Goal: Task Accomplishment & Management: Complete application form

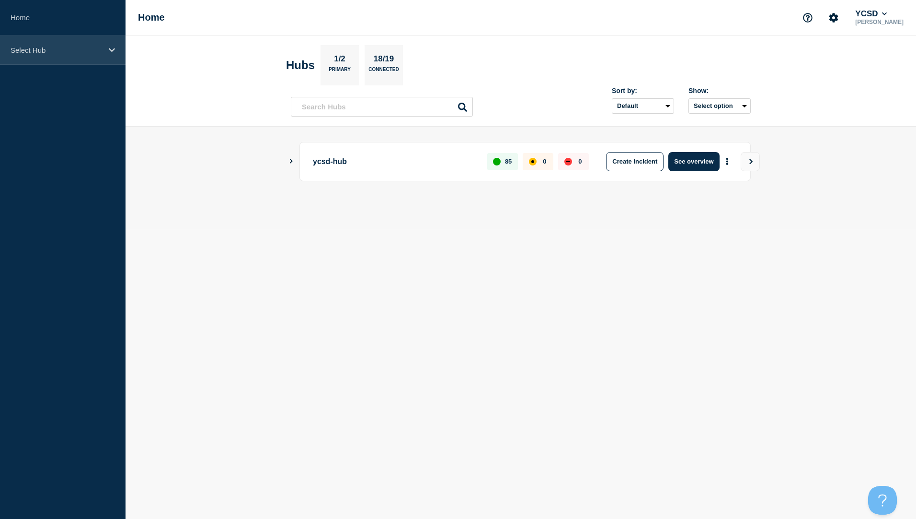
click at [110, 47] on icon at bounding box center [112, 49] width 6 height 7
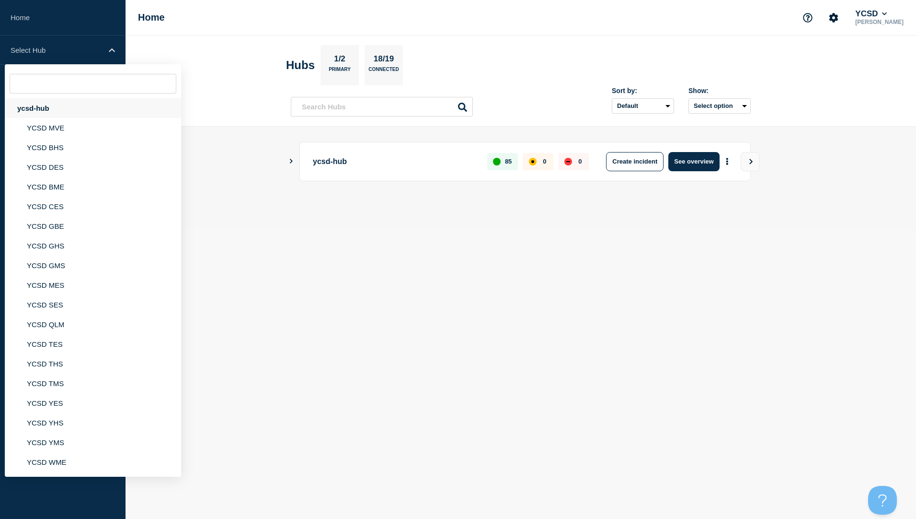
click at [34, 111] on div "ycsd-hub" at bounding box center [93, 108] width 176 height 20
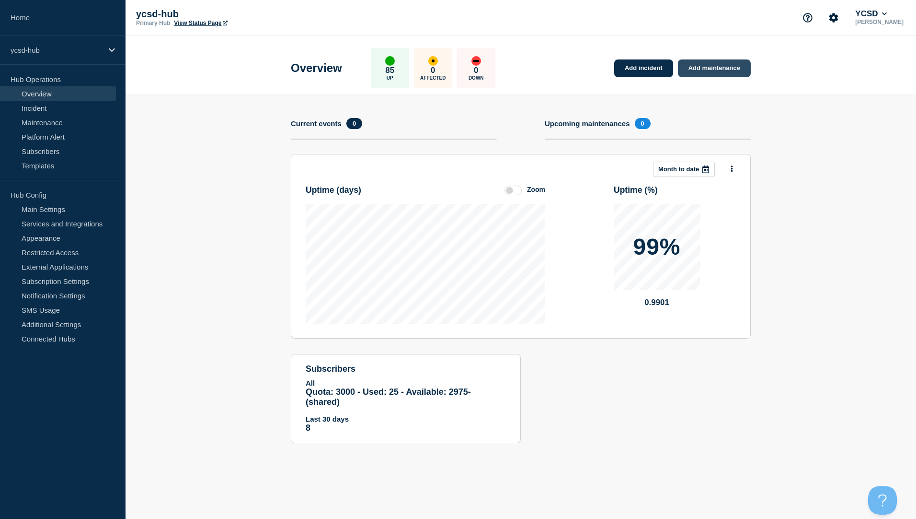
click at [707, 63] on link "Add maintenance" at bounding box center [714, 68] width 73 height 18
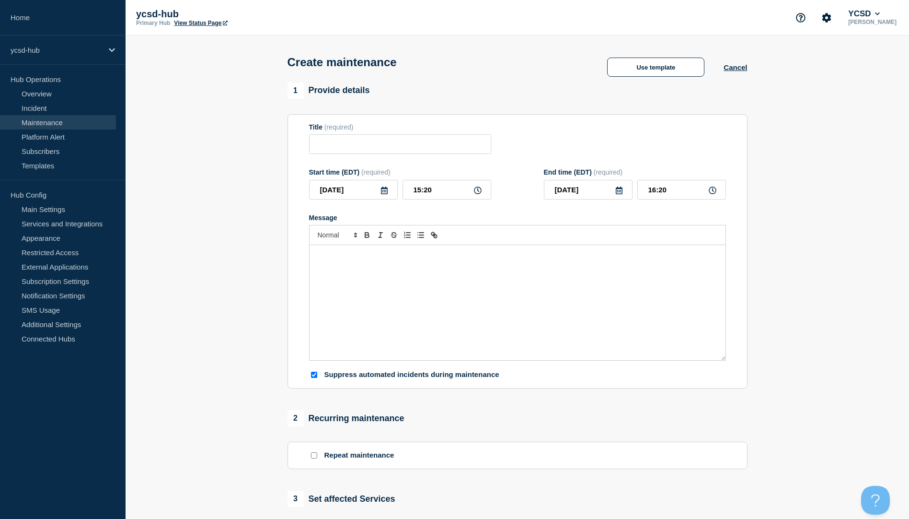
checkbox input "true"
click at [388, 148] on input "Title" at bounding box center [400, 144] width 182 height 20
type input "Aspen Upgrade (Minor Bug fix Release)"
click at [387, 193] on icon at bounding box center [384, 190] width 7 height 8
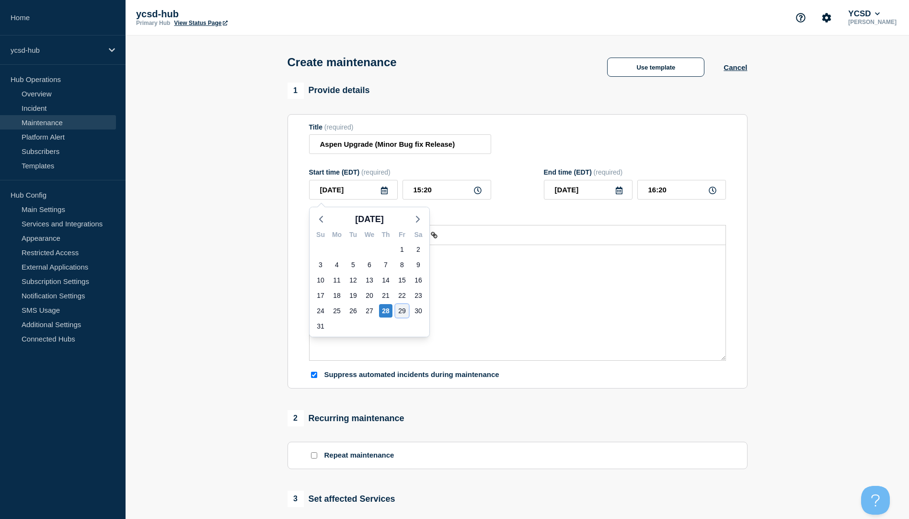
click at [403, 311] on div "29" at bounding box center [401, 310] width 13 height 13
type input "[DATE]"
click at [418, 189] on input "15:20" at bounding box center [447, 190] width 89 height 20
click at [477, 191] on icon at bounding box center [478, 190] width 8 height 8
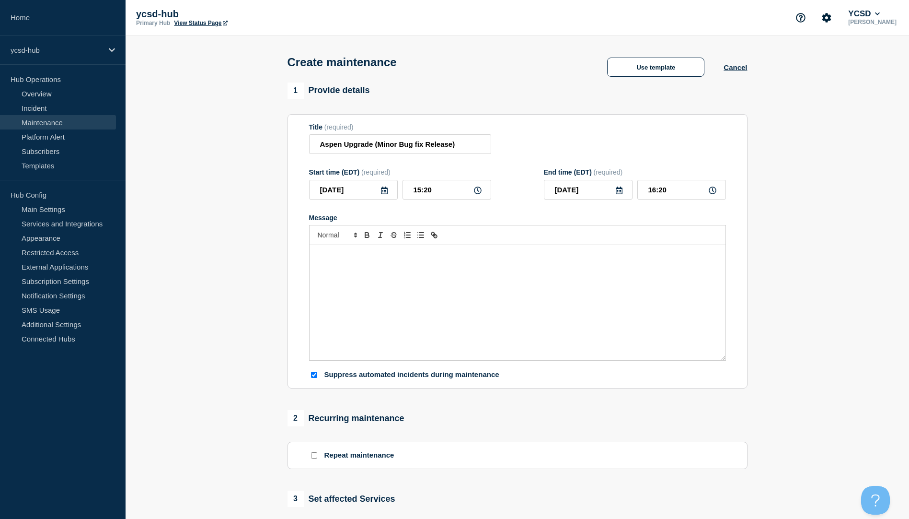
click at [477, 191] on icon at bounding box center [478, 190] width 8 height 8
drag, startPoint x: 416, startPoint y: 192, endPoint x: 422, endPoint y: 192, distance: 5.8
click at [422, 192] on input "15:20" at bounding box center [447, 190] width 89 height 20
type input "10:20"
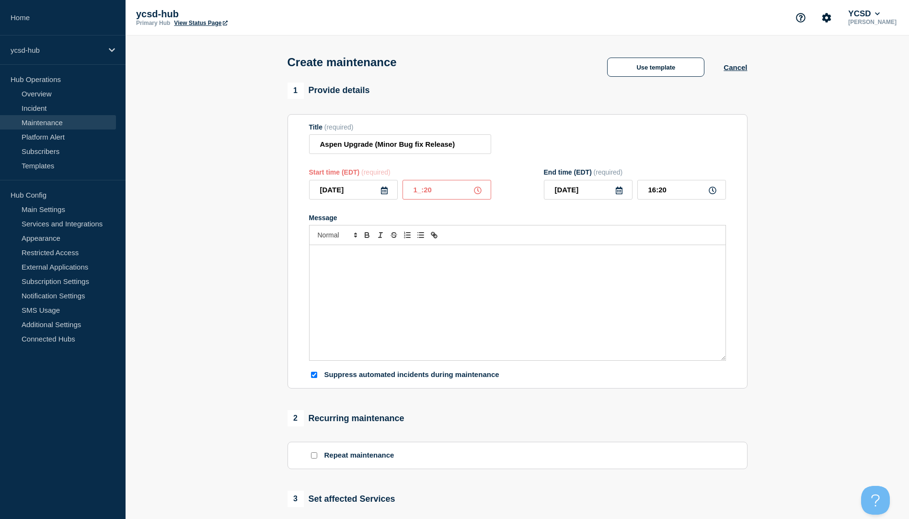
type input "11:20"
type input "10:00"
click at [523, 198] on div "Start time (EDT) (required) [DATE] 10:00 End time (EDT) (required) [DATE] 11:00" at bounding box center [517, 183] width 417 height 31
drag, startPoint x: 649, startPoint y: 191, endPoint x: 655, endPoint y: 191, distance: 5.3
click at [655, 191] on input "11:00" at bounding box center [681, 190] width 89 height 20
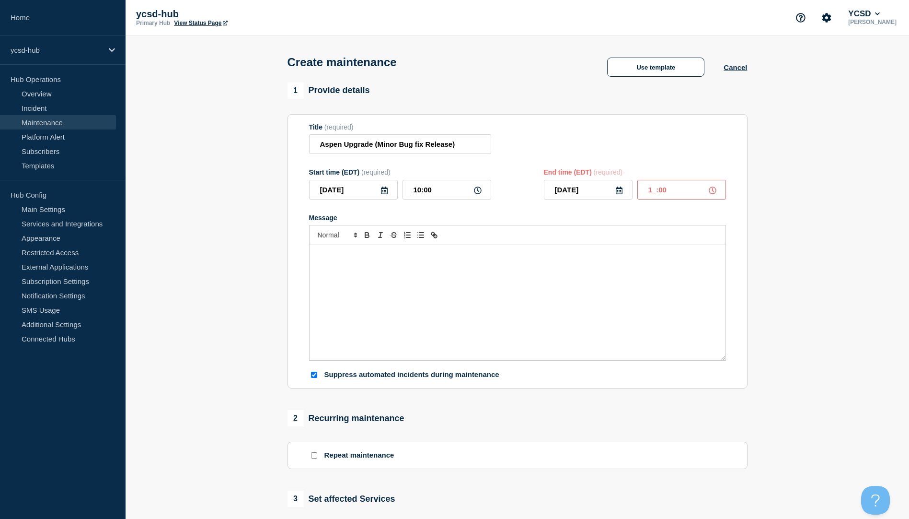
type input "14:00"
click at [648, 211] on form "Title (required) Aspen Upgrade (Minor Bug fix Release) Start time (EDT) (requir…" at bounding box center [517, 251] width 417 height 256
click at [434, 491] on div "1 Provide details Title (required) Aspen Upgrade (Minor Bug fix Release) Start …" at bounding box center [517, 414] width 471 height 665
click at [381, 259] on p "Message" at bounding box center [518, 255] width 402 height 9
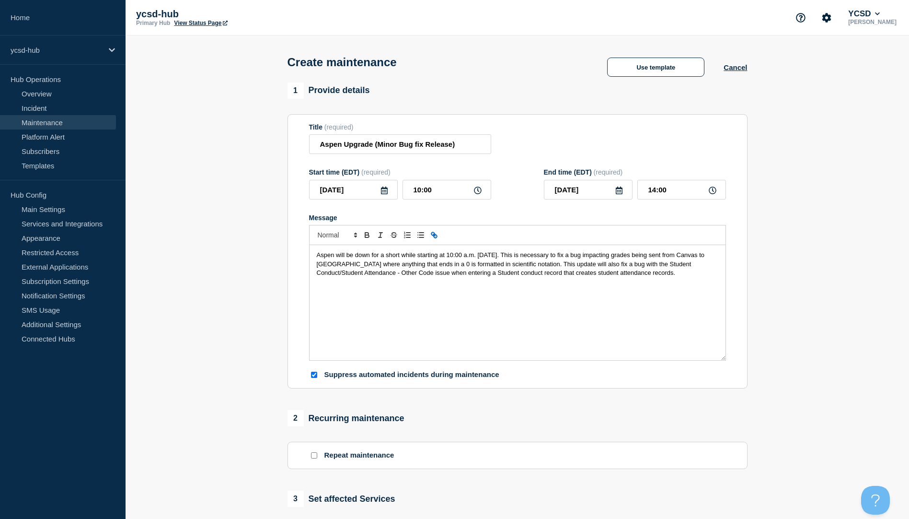
click at [436, 238] on icon "Toggle link" at bounding box center [434, 235] width 9 height 9
click at [364, 286] on div "Aspen will be down for a short while starting at 10:00 a.m. [DATE]. This is nec…" at bounding box center [518, 302] width 416 height 115
click at [315, 257] on div "Aspen will be down for a short while starting at 10:00 a.m. [DATE]. This is nec…" at bounding box center [518, 302] width 416 height 115
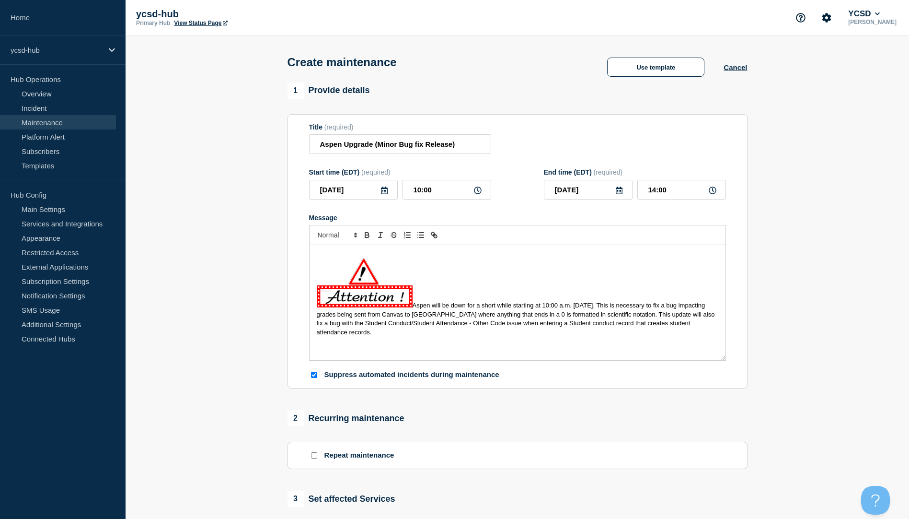
click at [453, 345] on div "Aspen will be down for a short while starting at 10:00 a.m. [DATE]. This is nec…" at bounding box center [518, 302] width 416 height 115
click at [414, 309] on span "Aspen will be down for a short while starting at 10:00 a.m. [DATE]. This is nec…" at bounding box center [517, 318] width 400 height 34
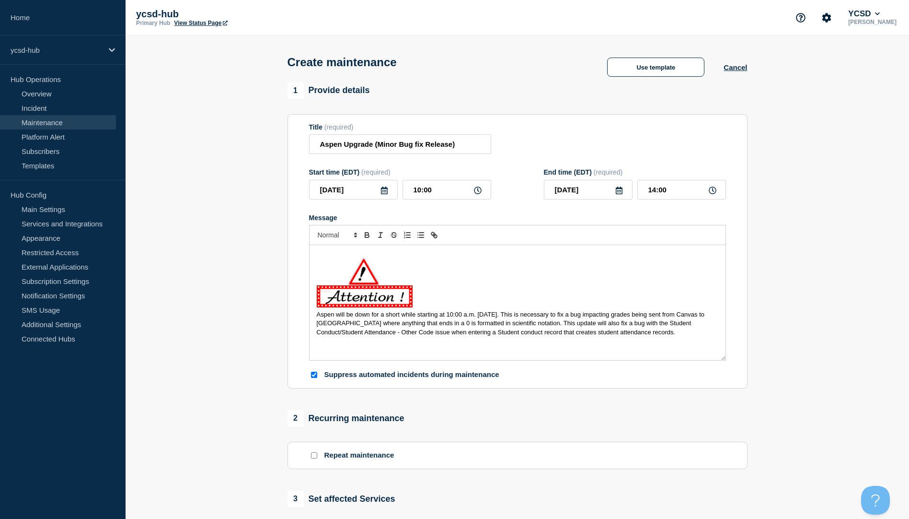
click at [606, 290] on p "Message" at bounding box center [518, 280] width 402 height 59
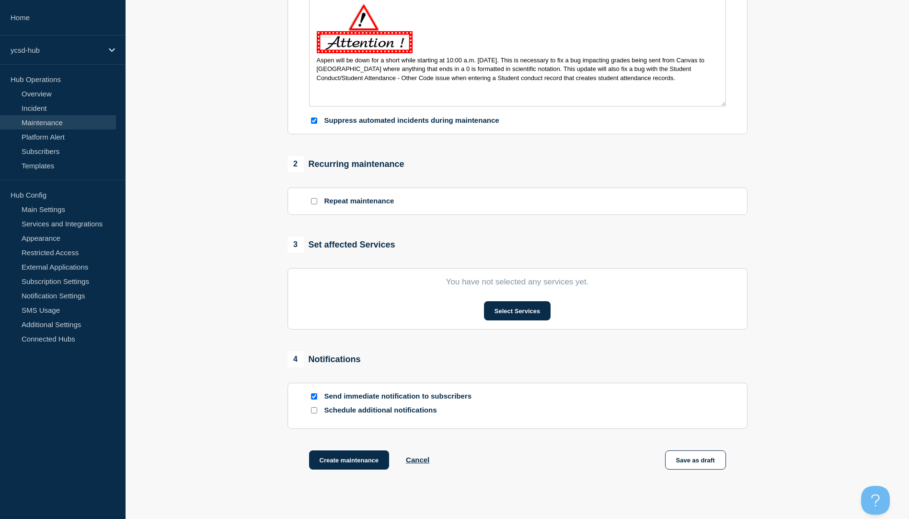
scroll to position [255, 0]
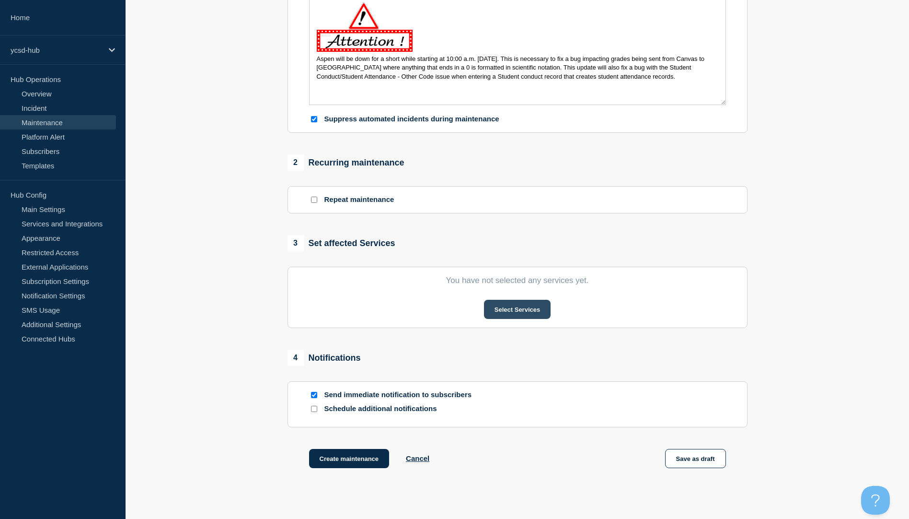
click at [503, 314] on button "Select Services" at bounding box center [517, 309] width 67 height 19
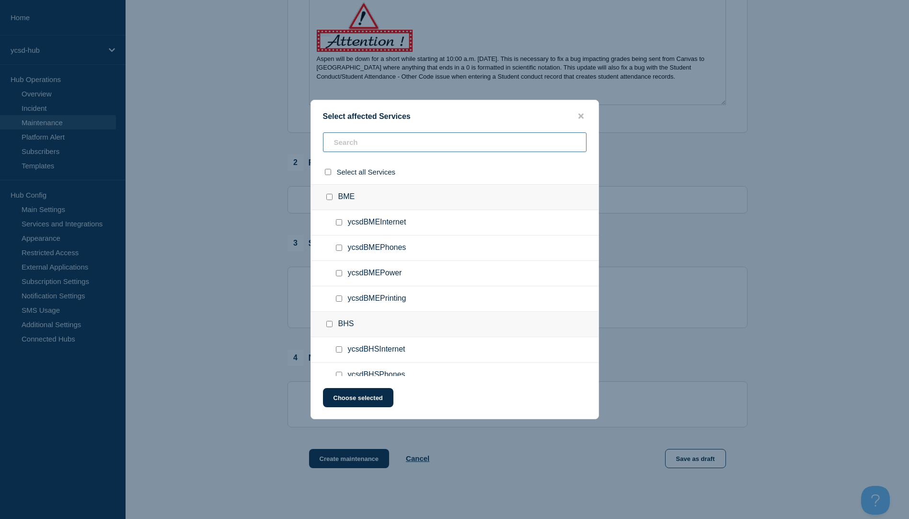
click at [393, 148] on input "text" at bounding box center [455, 142] width 264 height 20
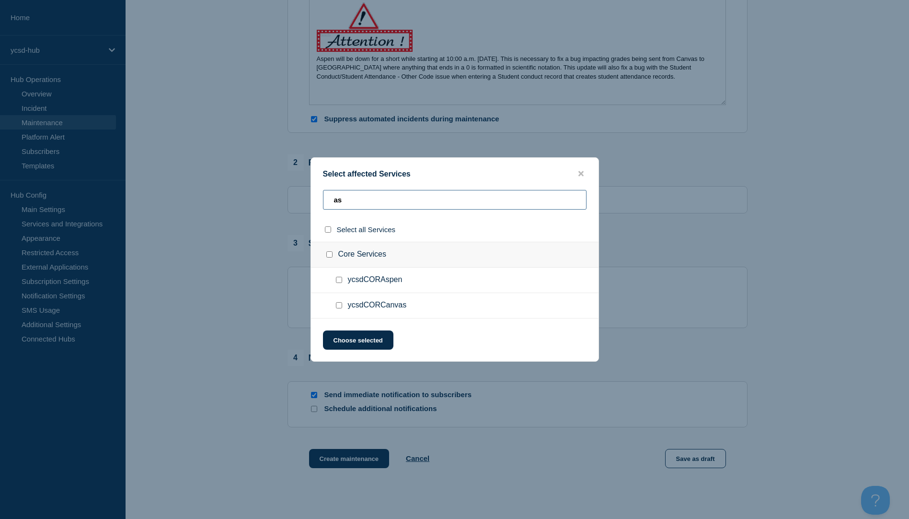
type input "as"
click at [338, 279] on input "ycsdCORAspen checkbox" at bounding box center [339, 280] width 6 height 6
checkbox input "true"
click at [371, 338] on button "Choose selected" at bounding box center [358, 339] width 70 height 19
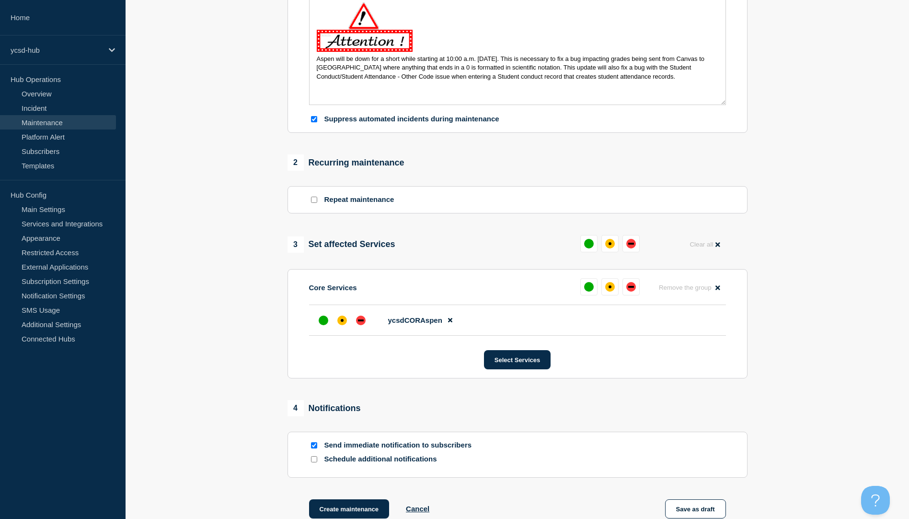
scroll to position [320, 0]
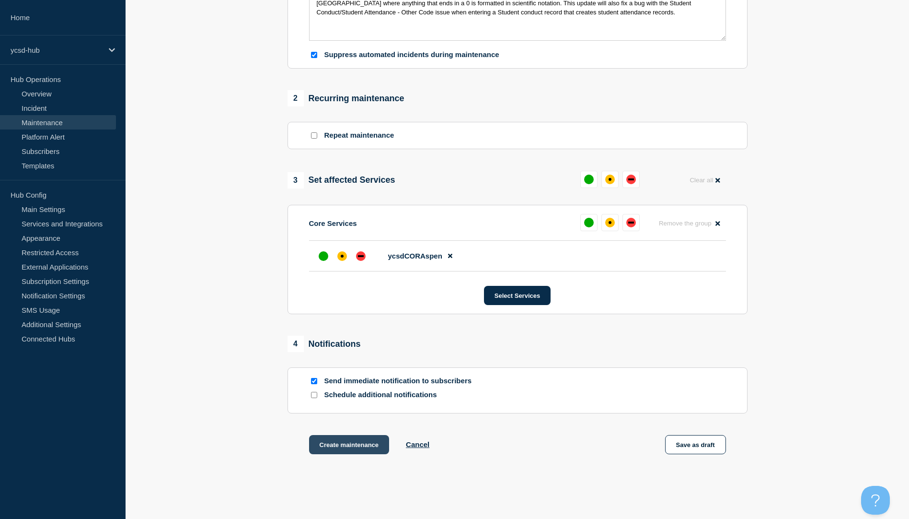
click at [343, 448] on button "Create maintenance" at bounding box center [349, 444] width 81 height 19
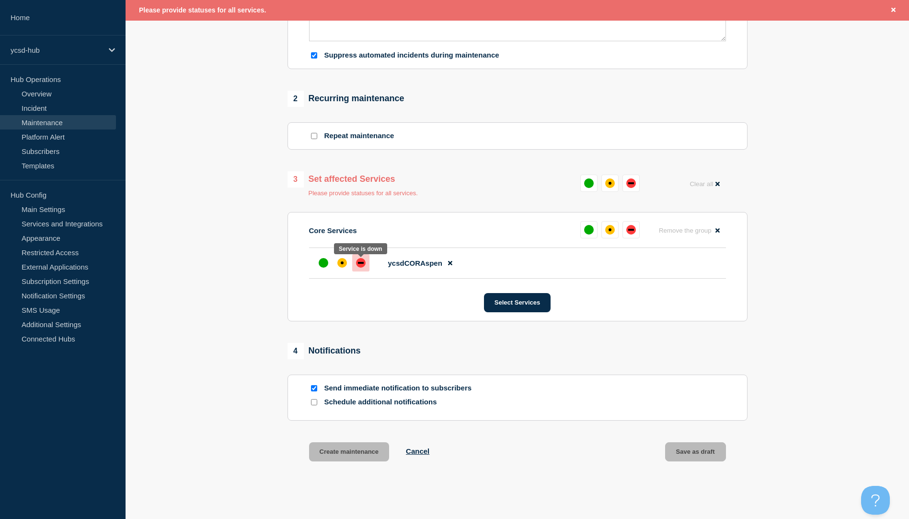
click at [362, 264] on div "down" at bounding box center [361, 263] width 6 height 2
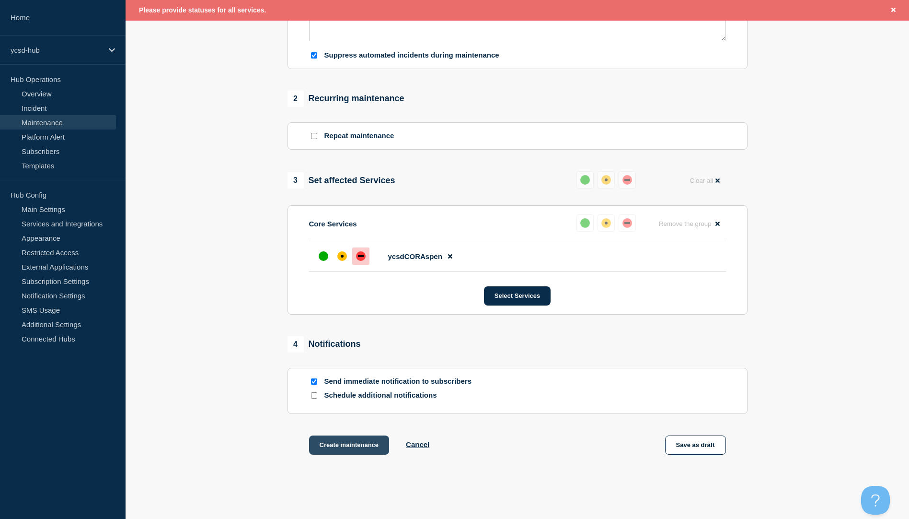
click at [349, 448] on button "Create maintenance" at bounding box center [349, 444] width 81 height 19
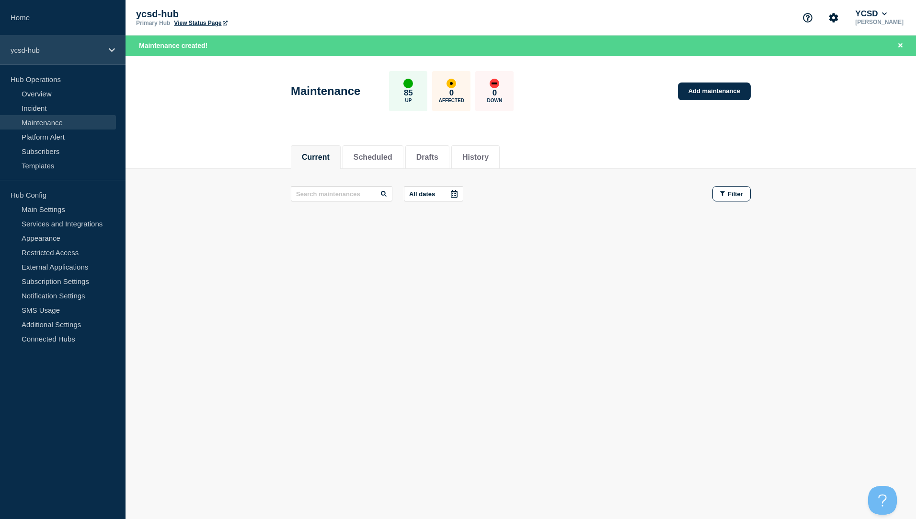
click at [115, 51] on icon at bounding box center [112, 49] width 6 height 7
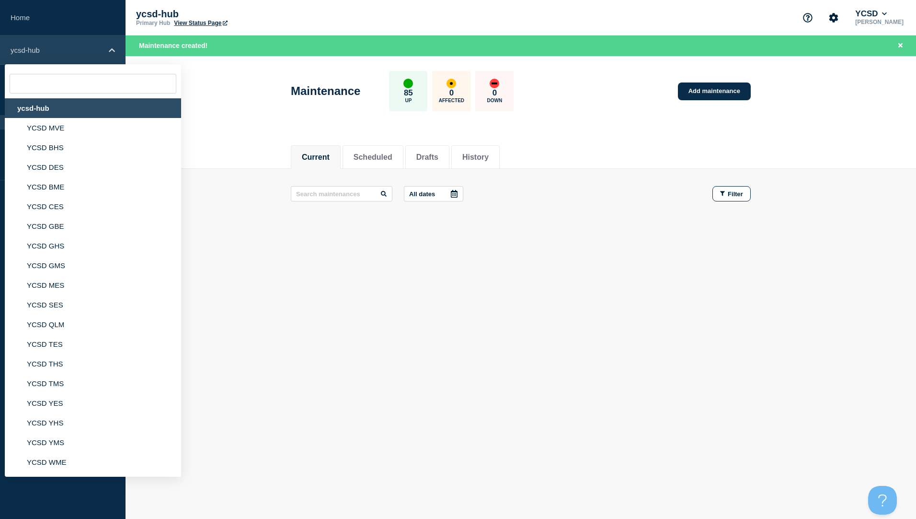
click at [115, 51] on icon at bounding box center [112, 50] width 6 height 4
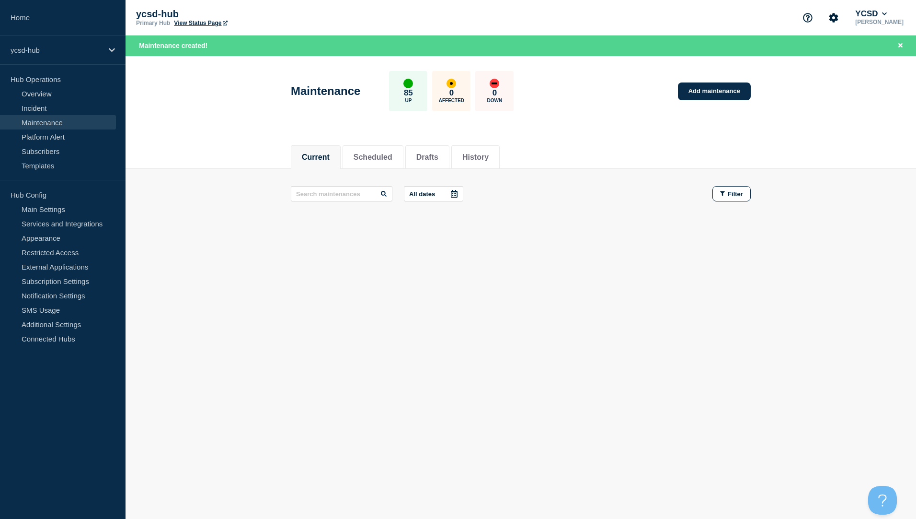
click at [204, 21] on link "View Status Page" at bounding box center [200, 23] width 53 height 7
click at [448, 192] on div at bounding box center [454, 193] width 17 height 14
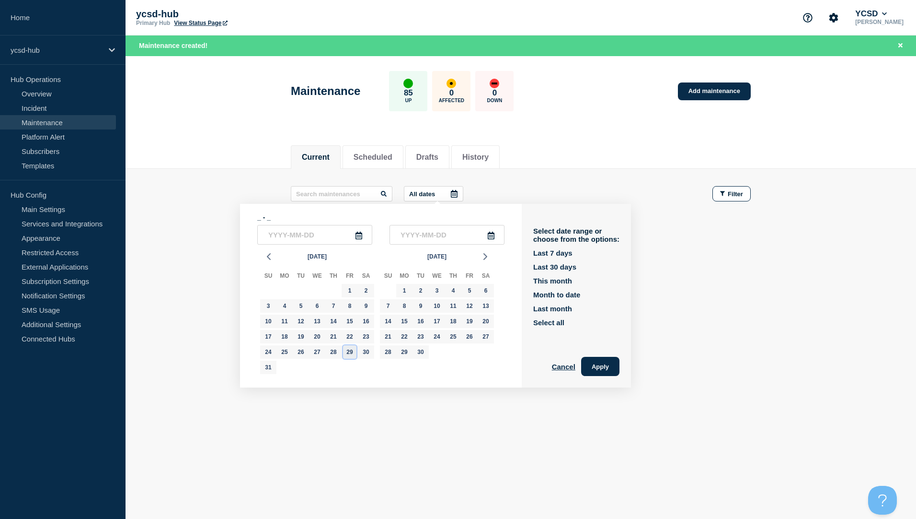
click at [353, 352] on div "29" at bounding box center [349, 351] width 13 height 13
type input "[DATE]"
click at [708, 261] on div "Current Scheduled Drafts History Current Scheduled Drafts History All dates [DA…" at bounding box center [521, 217] width 791 height 163
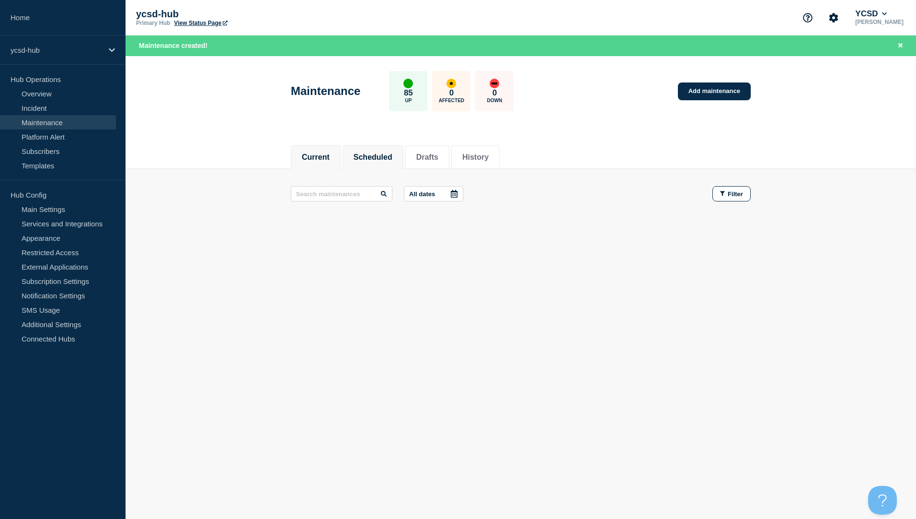
click at [380, 155] on button "Scheduled" at bounding box center [373, 157] width 39 height 9
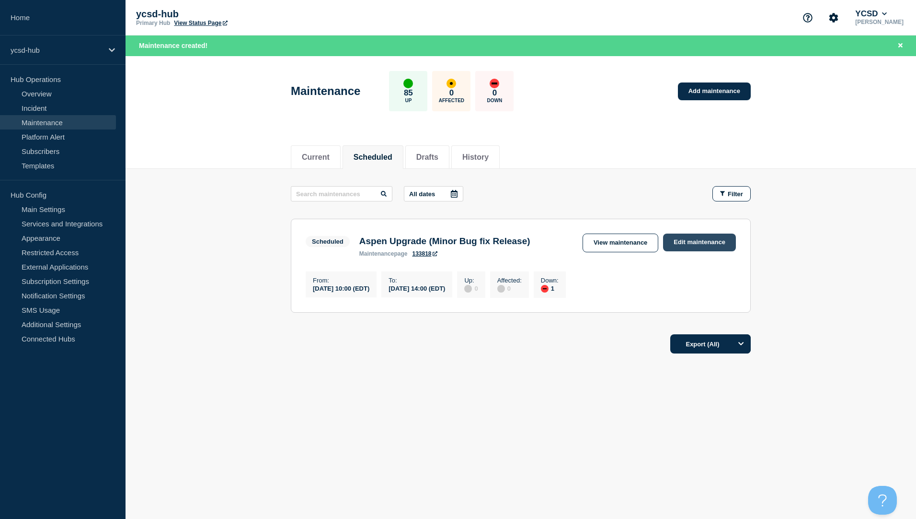
click at [693, 242] on link "Edit maintenance" at bounding box center [699, 242] width 73 height 18
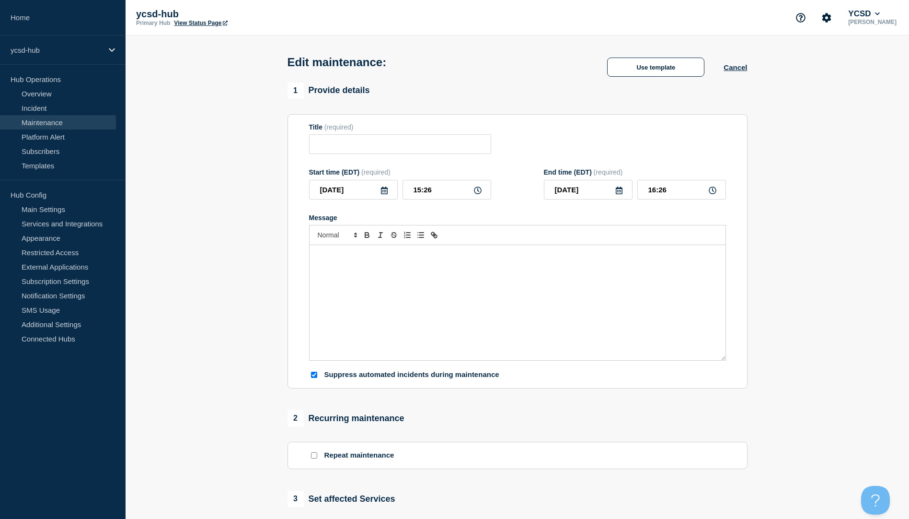
type input "Aspen Upgrade (Minor Bug fix Release)"
type input "[DATE]"
type input "10:00"
type input "[DATE]"
type input "14:00"
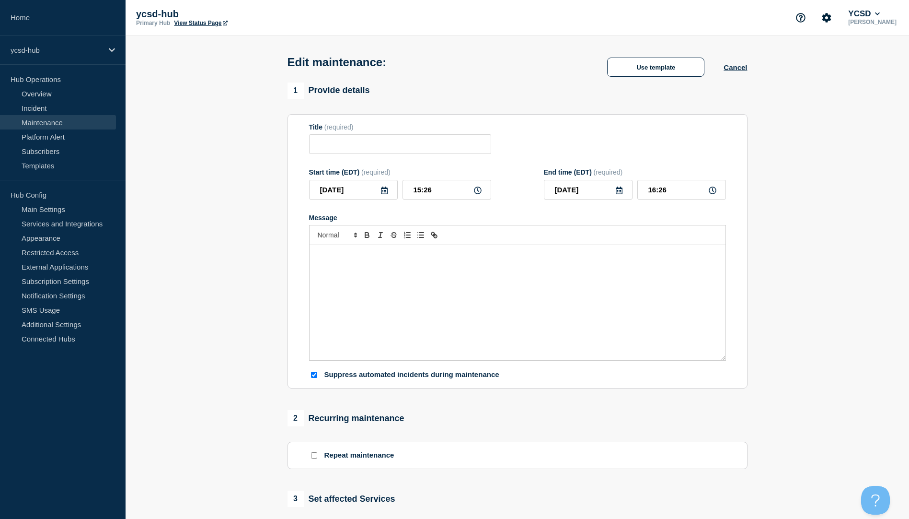
checkbox input "true"
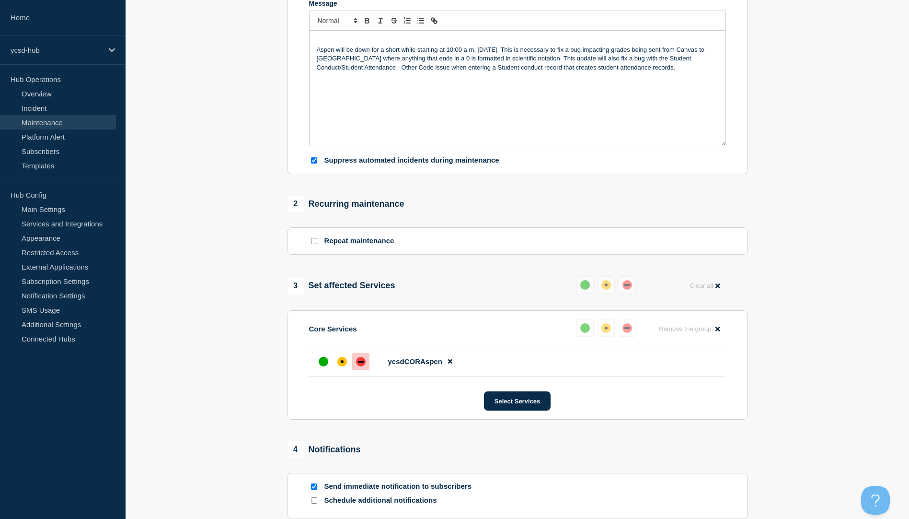
scroll to position [255, 0]
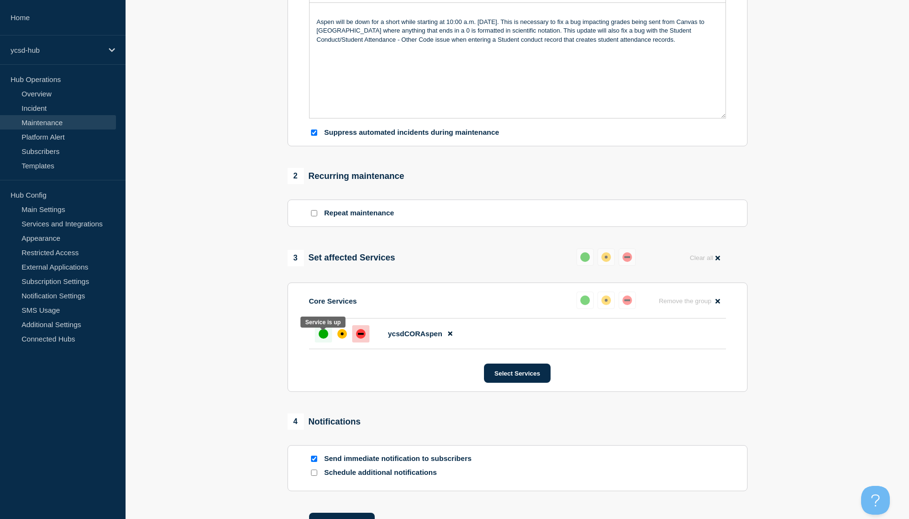
click at [327, 338] on div "up" at bounding box center [324, 334] width 10 height 10
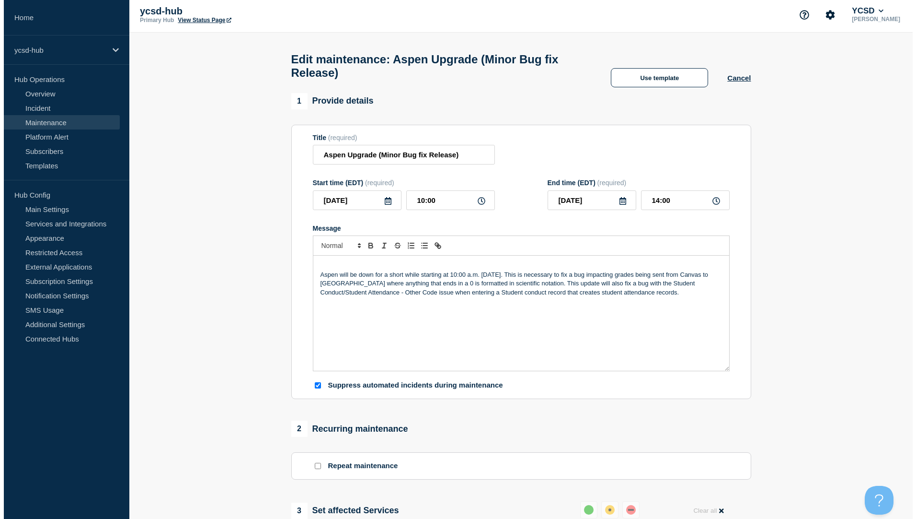
scroll to position [0, 0]
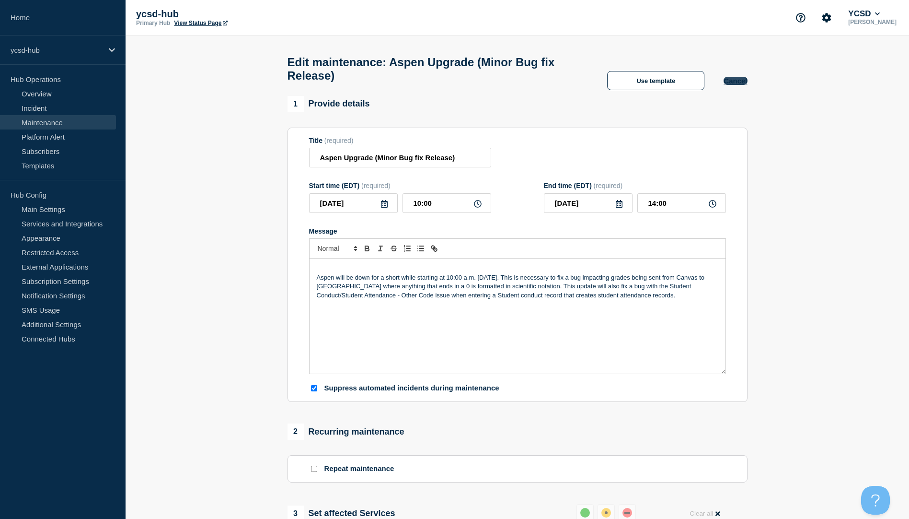
click at [744, 85] on button "Cancel" at bounding box center [735, 81] width 23 height 8
